Goal: Task Accomplishment & Management: Use online tool/utility

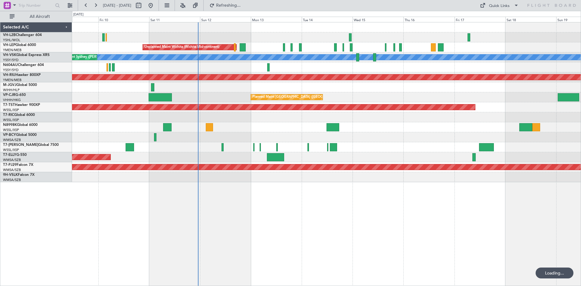
click at [249, 211] on div "Unplanned Maint Wichita (Wichita Mid-continent) [PERSON_NAME] Unplanned Maint S…" at bounding box center [326, 154] width 509 height 264
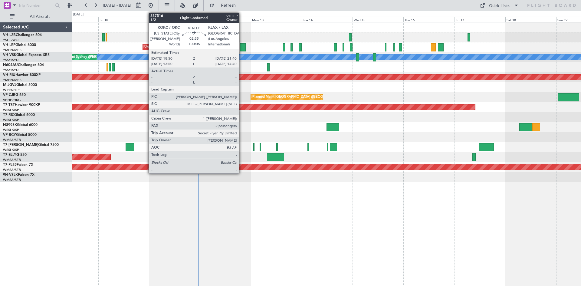
click at [242, 51] on div at bounding box center [243, 47] width 6 height 8
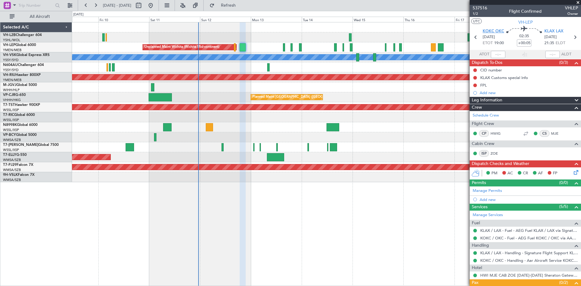
click at [499, 30] on span "KOKC OKC" at bounding box center [492, 31] width 21 height 6
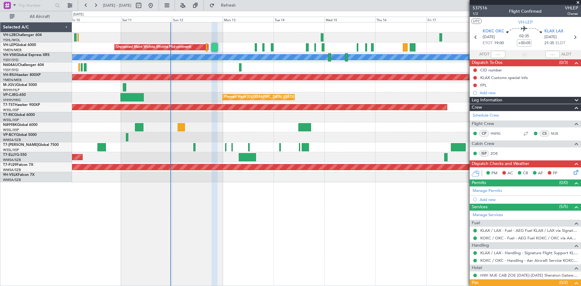
click at [253, 91] on div "Planned Maint [GEOGRAPHIC_DATA] (Seletar)" at bounding box center [326, 87] width 508 height 10
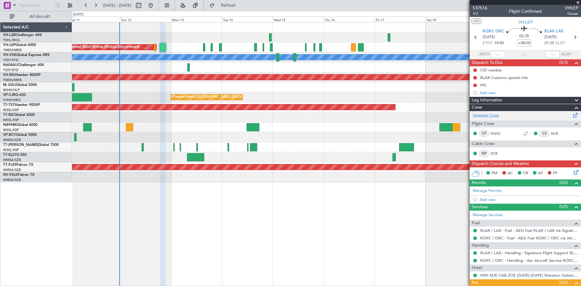
click at [492, 115] on link "Schedule Crew" at bounding box center [485, 116] width 26 height 6
